Goal: Obtain resource: Obtain resource

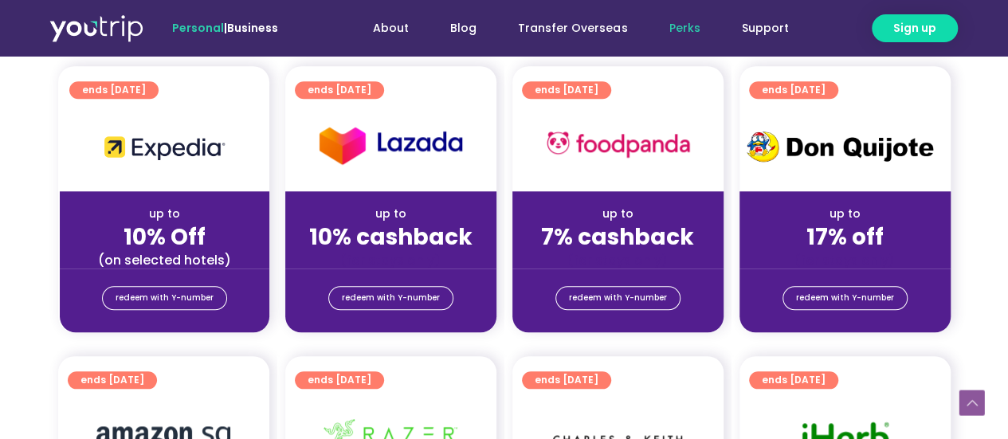
scroll to position [717, 0]
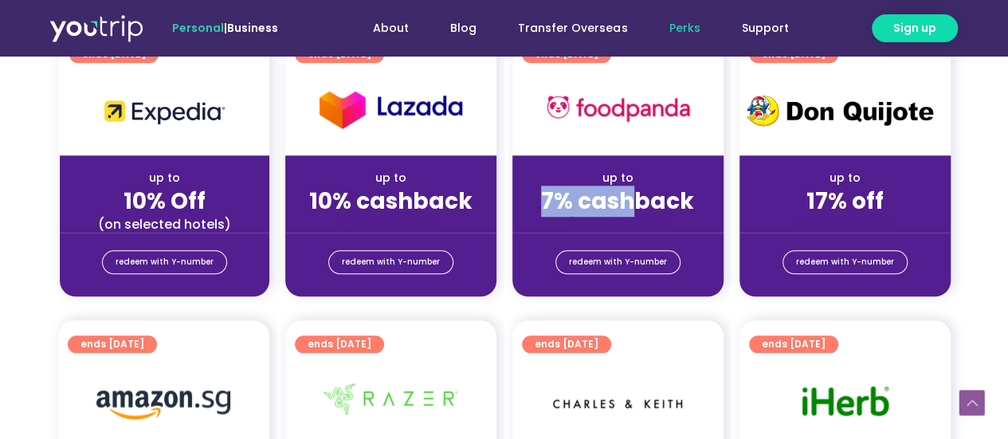
drag, startPoint x: 547, startPoint y: 205, endPoint x: 636, endPoint y: 198, distance: 89.6
click at [636, 198] on strong "7% cashback" at bounding box center [617, 201] width 153 height 31
click at [591, 204] on strong "7% cashback" at bounding box center [617, 201] width 153 height 31
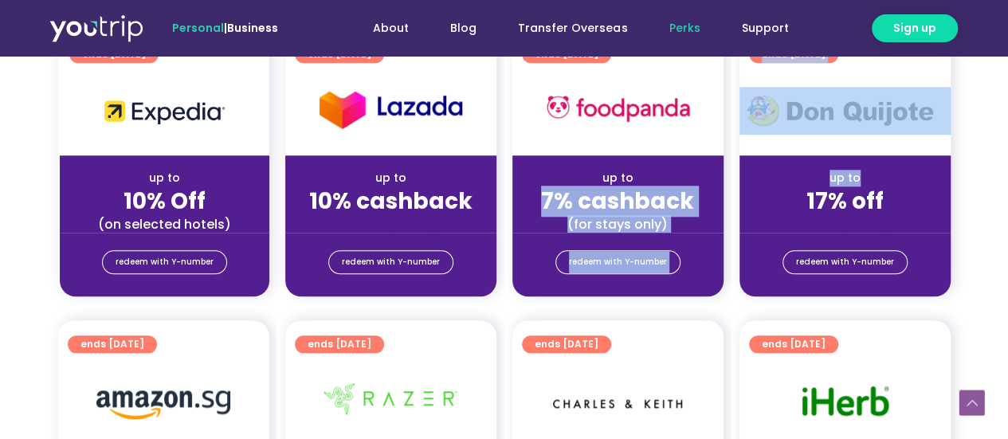
drag, startPoint x: 547, startPoint y: 202, endPoint x: 748, endPoint y: 210, distance: 201.0
click at [748, 210] on div "ends [DATE] up to 10% Off (on selected hotels) redeem with Y-number ends [DATE]…" at bounding box center [504, 173] width 909 height 286
click at [685, 231] on div "(for stays only)" at bounding box center [618, 224] width 186 height 17
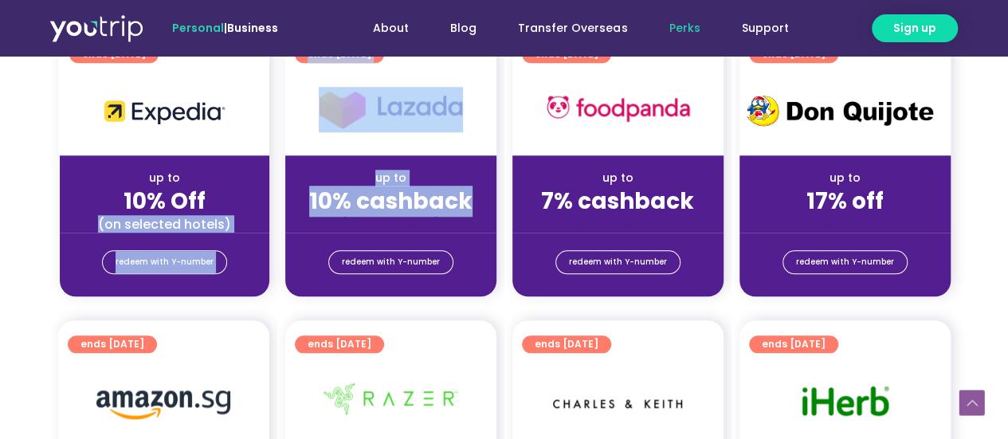
drag, startPoint x: 474, startPoint y: 207, endPoint x: 261, endPoint y: 209, distance: 212.8
click at [261, 209] on div "ends [DATE] up to 10% Off (on selected hotels) redeem with Y-number ends [DATE]…" at bounding box center [504, 173] width 909 height 286
click at [414, 214] on strong "10% cashback" at bounding box center [390, 201] width 163 height 31
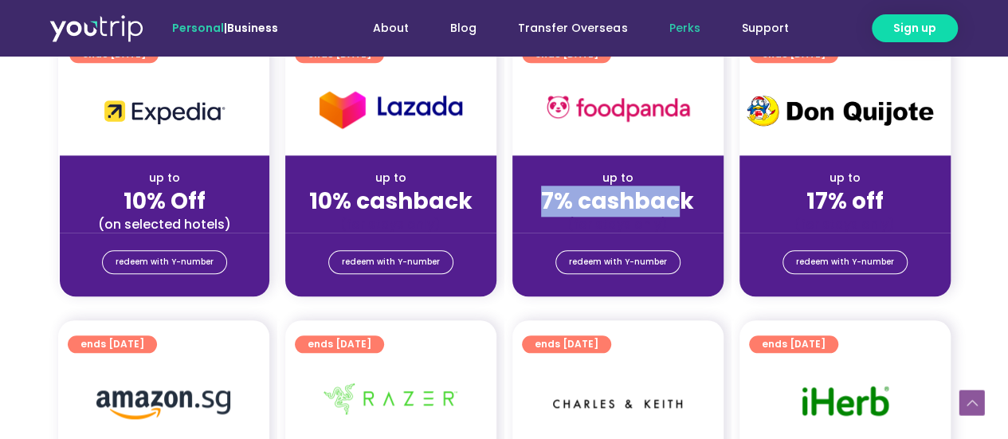
drag, startPoint x: 536, startPoint y: 200, endPoint x: 682, endPoint y: 208, distance: 146.1
click at [682, 208] on div "7% cashback" at bounding box center [618, 201] width 186 height 17
click at [580, 211] on strong "7% cashback" at bounding box center [617, 201] width 153 height 31
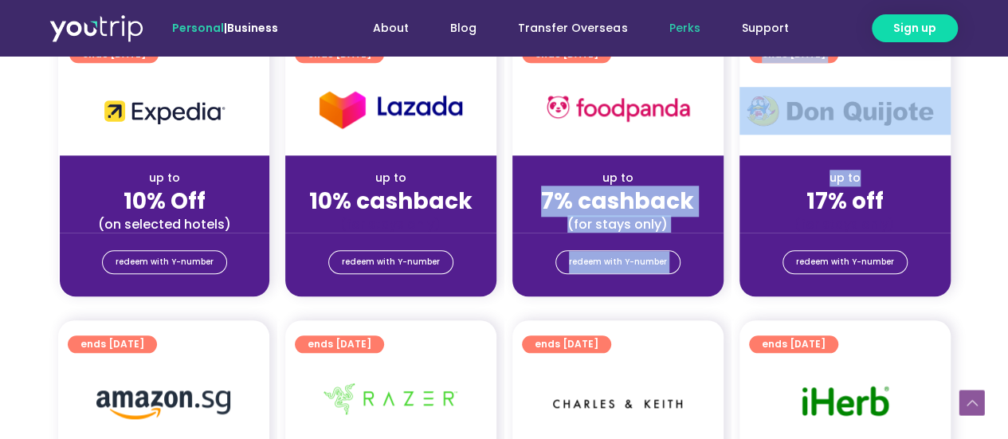
drag, startPoint x: 544, startPoint y: 210, endPoint x: 744, endPoint y: 202, distance: 200.2
click at [744, 202] on div "ends [DATE] up to 10% Off (on selected hotels) redeem with Y-number ends [DATE]…" at bounding box center [504, 173] width 909 height 286
click at [715, 222] on div "up to 7% cashback (for stays only)" at bounding box center [617, 193] width 211 height 77
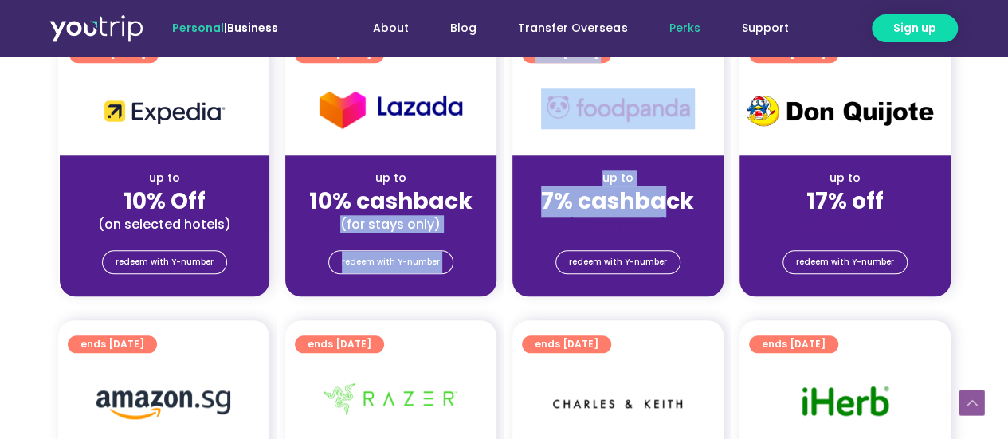
drag, startPoint x: 316, startPoint y: 221, endPoint x: 659, endPoint y: 210, distance: 343.7
click at [659, 210] on div "ends [DATE] up to 10% Off (on selected hotels) redeem with Y-number ends [DATE]…" at bounding box center [504, 173] width 909 height 286
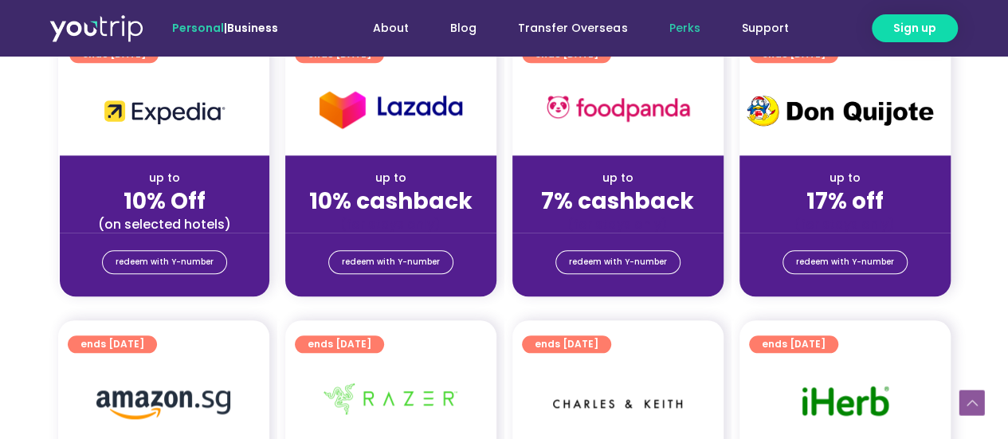
drag, startPoint x: 717, startPoint y: 236, endPoint x: 778, endPoint y: 220, distance: 62.6
click at [718, 236] on div "redeem with Y-number" at bounding box center [617, 265] width 211 height 64
click at [659, 265] on span "redeem with Y-number" at bounding box center [618, 262] width 98 height 22
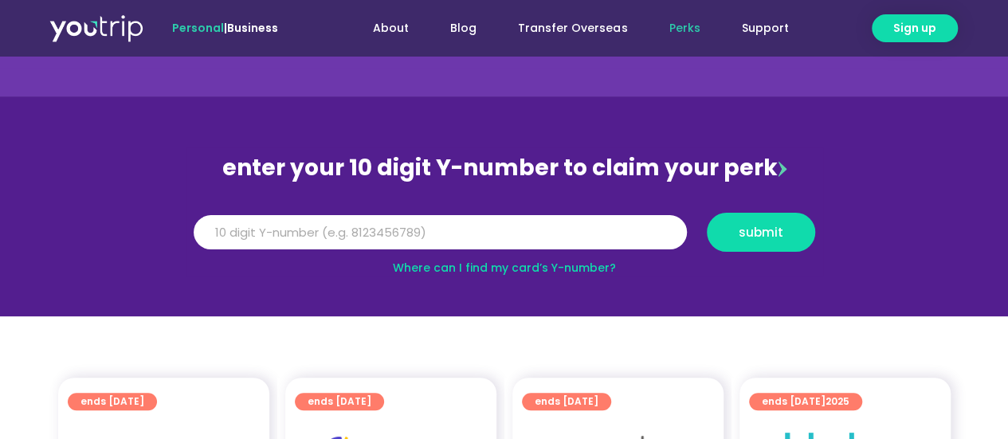
scroll to position [65, 0]
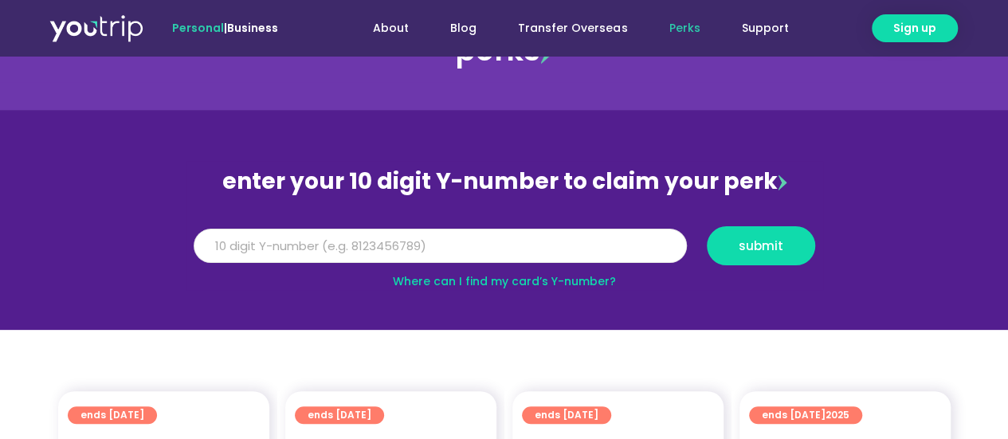
click at [510, 240] on input "Y Number" at bounding box center [440, 246] width 493 height 35
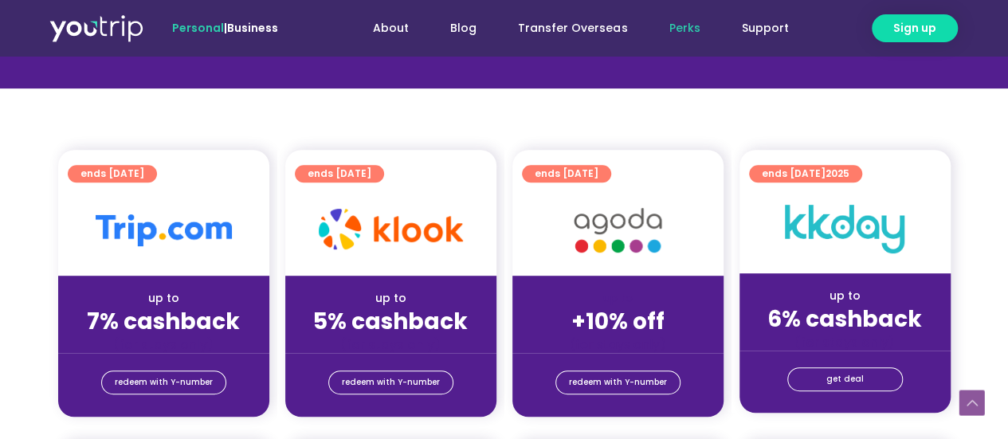
scroll to position [304, 0]
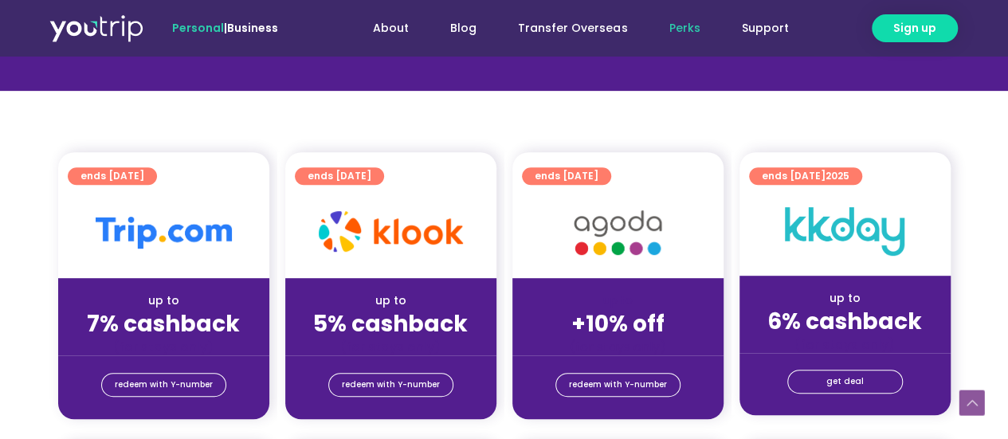
click at [666, 326] on div "+10% off" at bounding box center [618, 324] width 186 height 17
click at [544, 176] on span "ends [DATE]" at bounding box center [567, 176] width 64 height 18
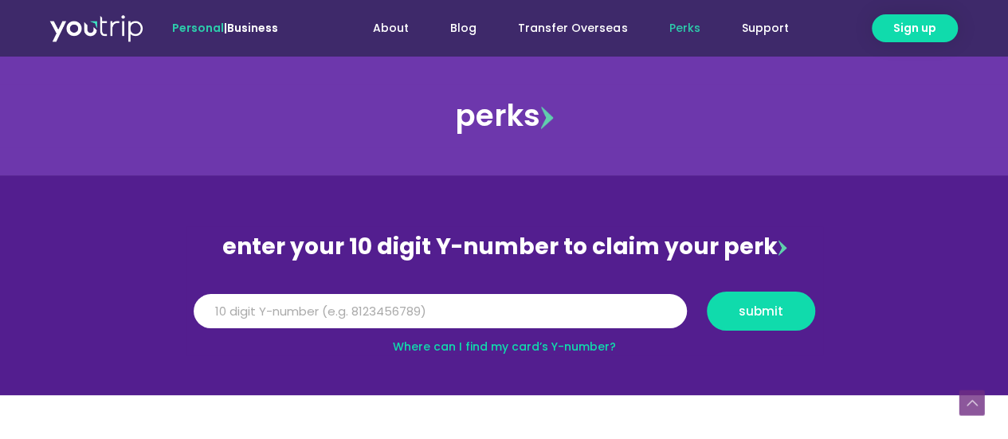
scroll to position [319, 0]
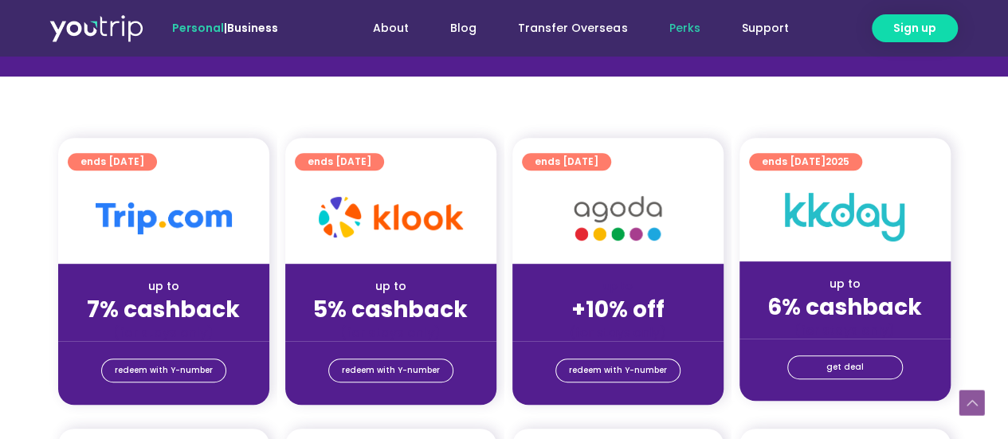
click at [333, 162] on span "ends [DATE]" at bounding box center [340, 162] width 64 height 18
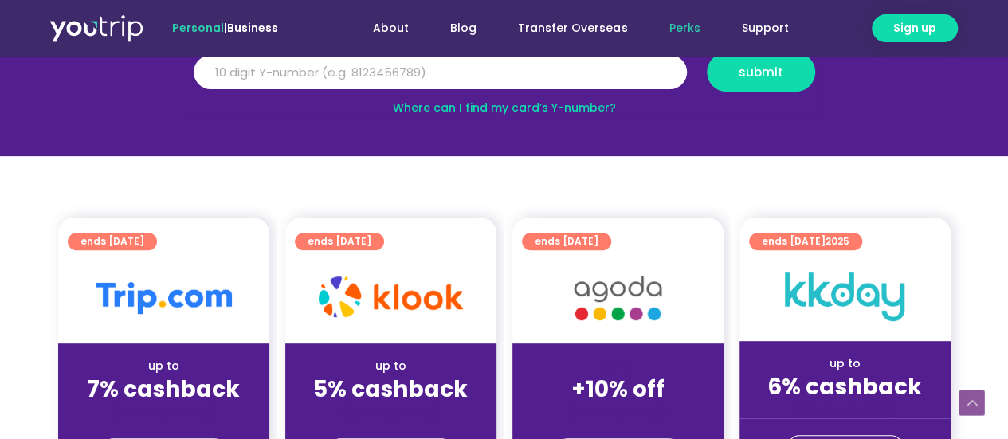
scroll to position [399, 0]
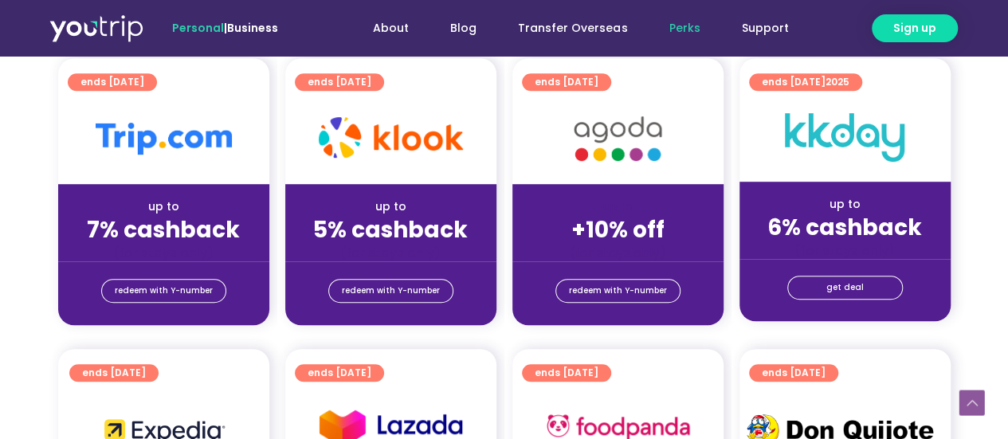
click at [406, 114] on div at bounding box center [390, 138] width 211 height 91
click at [402, 125] on img at bounding box center [391, 137] width 144 height 41
click at [365, 230] on strong "5% cashback" at bounding box center [390, 229] width 155 height 31
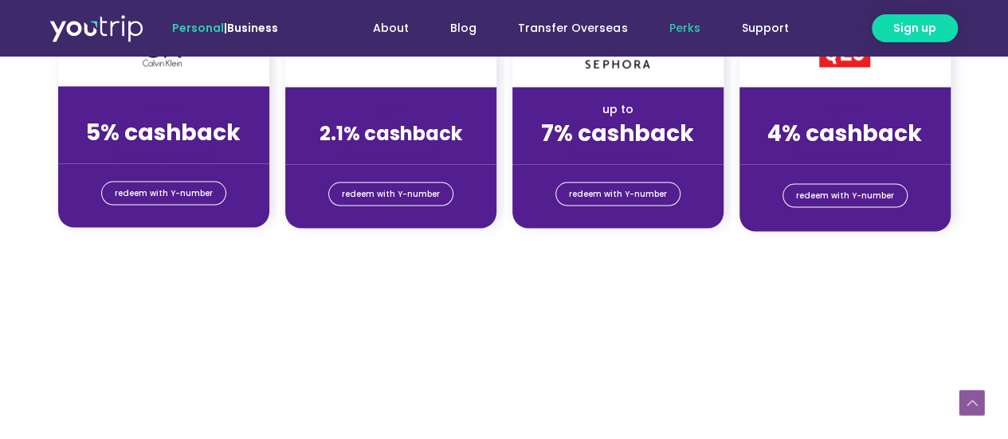
scroll to position [1116, 0]
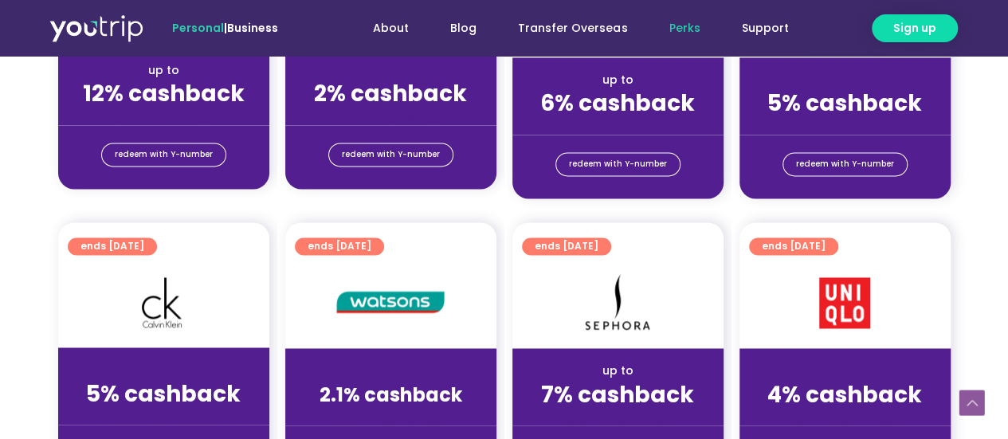
click at [155, 308] on img at bounding box center [163, 303] width 62 height 68
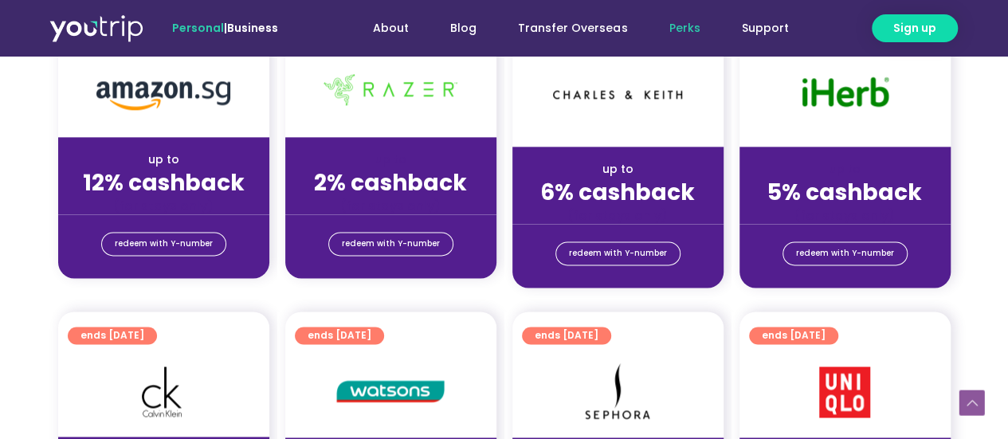
scroll to position [956, 0]
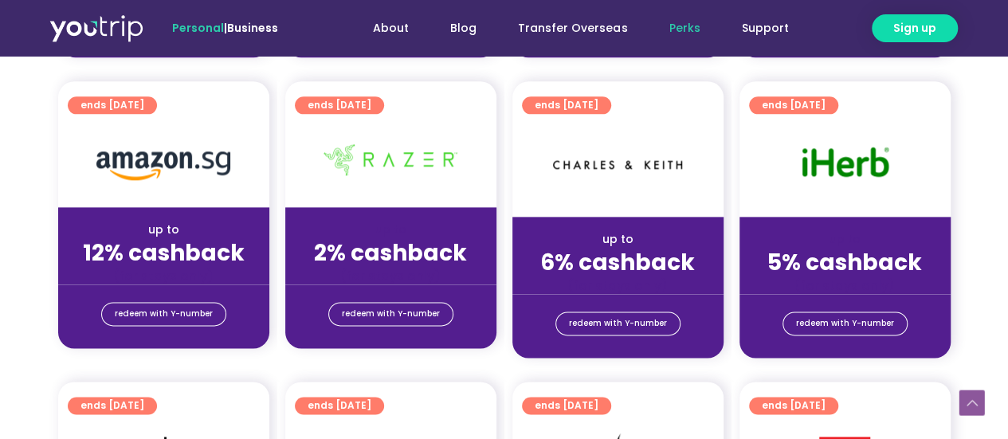
click at [188, 155] on img at bounding box center [163, 165] width 134 height 29
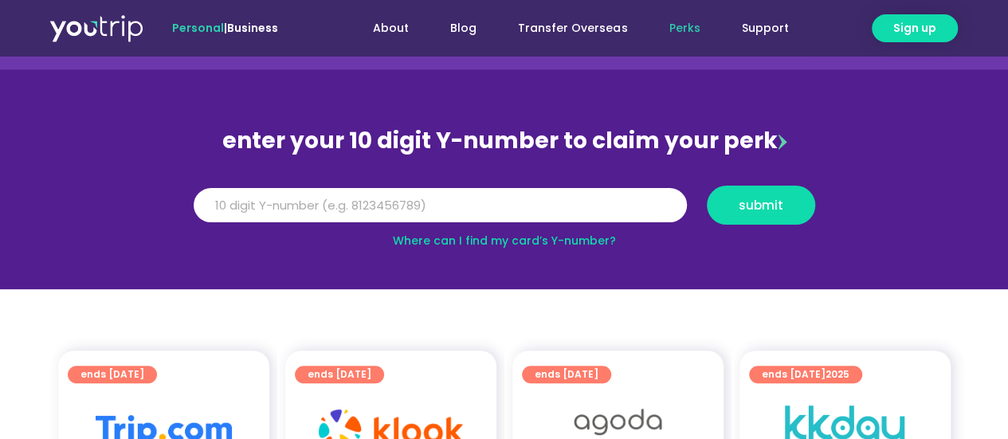
scroll to position [0, 0]
